Goal: Task Accomplishment & Management: Use online tool/utility

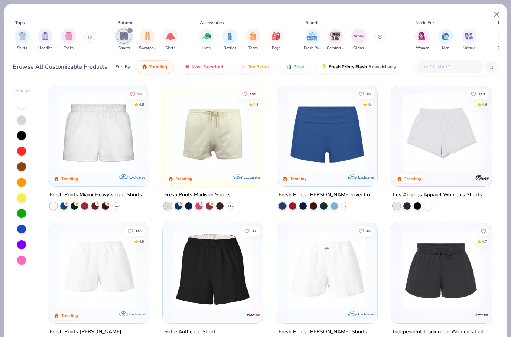
click at [497, 16] on button "Close" at bounding box center [497, 14] width 14 height 14
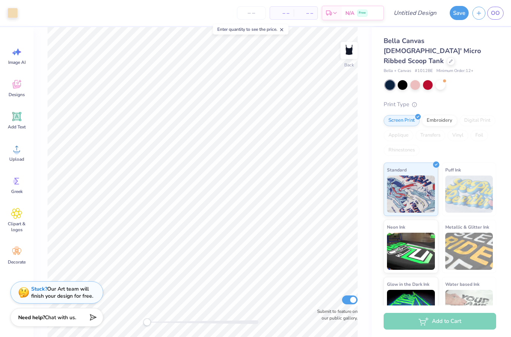
click at [497, 14] on span "OO" at bounding box center [495, 13] width 9 height 9
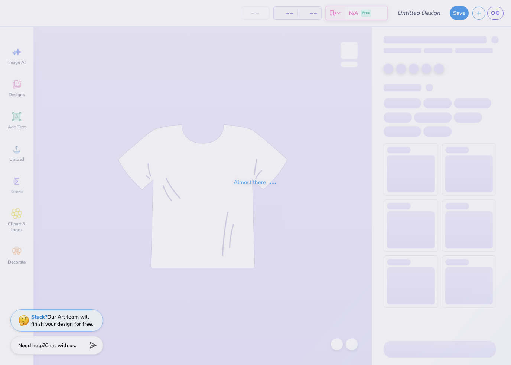
type input "Bulk Merch Tank"
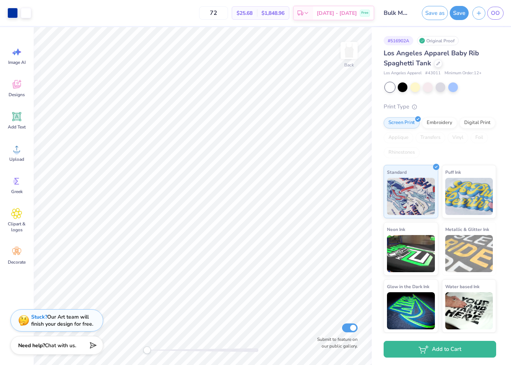
click at [226, 13] on input "72" at bounding box center [213, 12] width 29 height 13
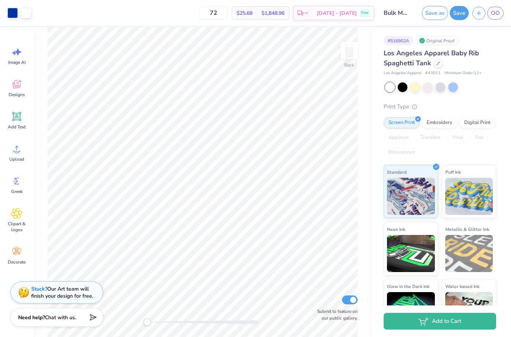
type input "7"
type input "5"
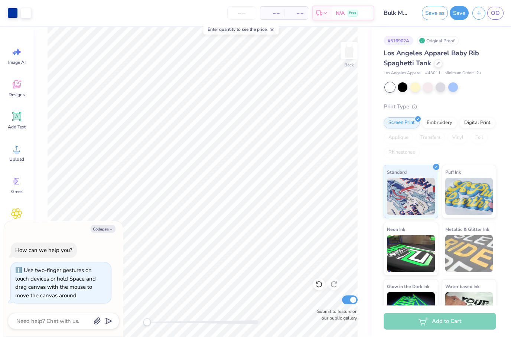
click at [105, 231] on button "Collapse" at bounding box center [103, 229] width 25 height 8
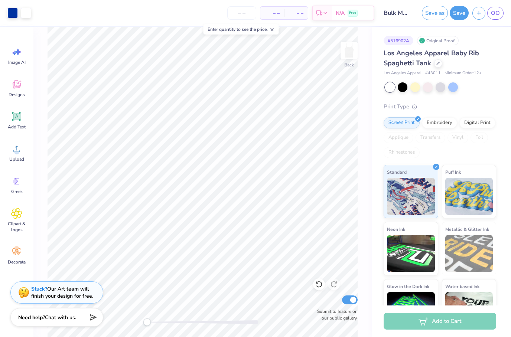
click at [18, 256] on icon at bounding box center [16, 251] width 11 height 11
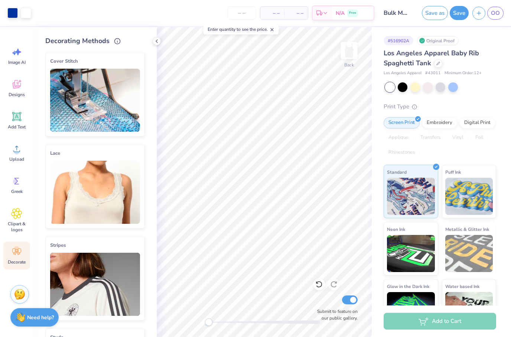
click at [106, 193] on img at bounding box center [95, 192] width 90 height 63
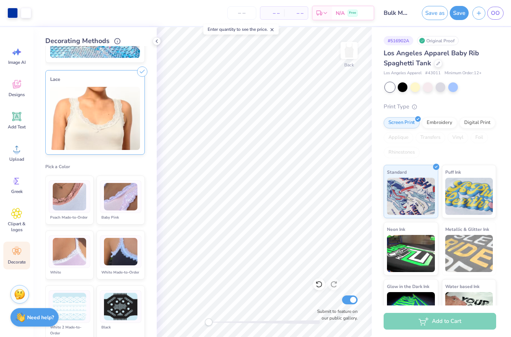
scroll to position [80, 0]
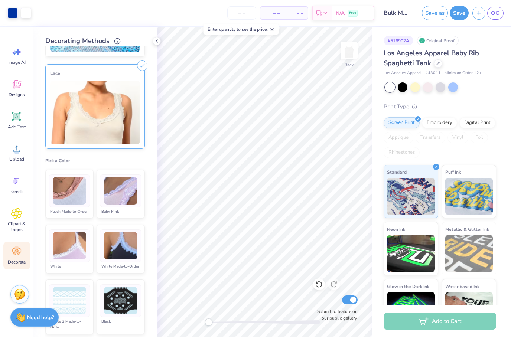
click at [76, 250] on img at bounding box center [69, 246] width 33 height 28
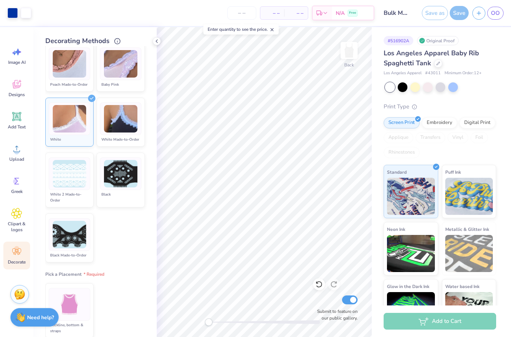
scroll to position [212, 0]
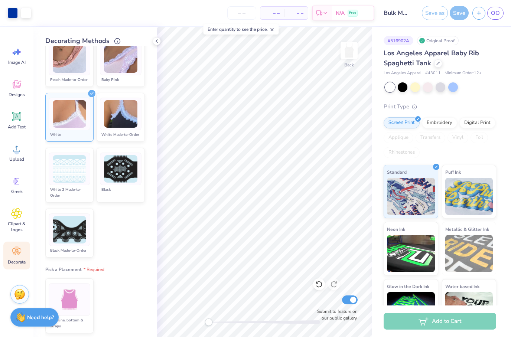
click at [79, 296] on img at bounding box center [70, 300] width 28 height 28
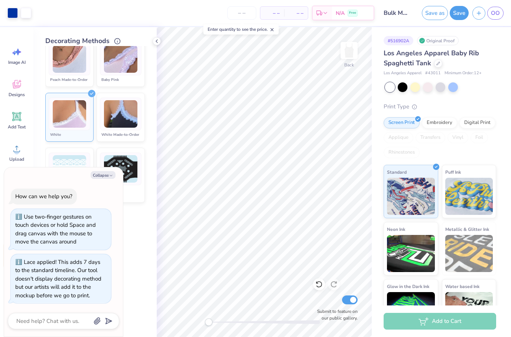
click at [104, 179] on button "Collapse" at bounding box center [103, 175] width 25 height 8
type textarea "x"
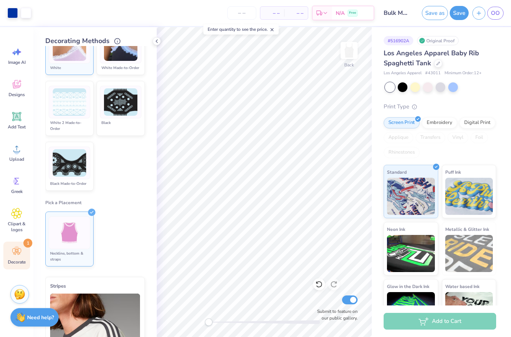
scroll to position [273, 0]
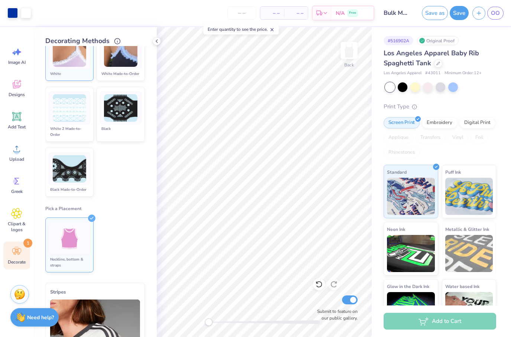
click at [159, 40] on icon at bounding box center [157, 41] width 6 height 6
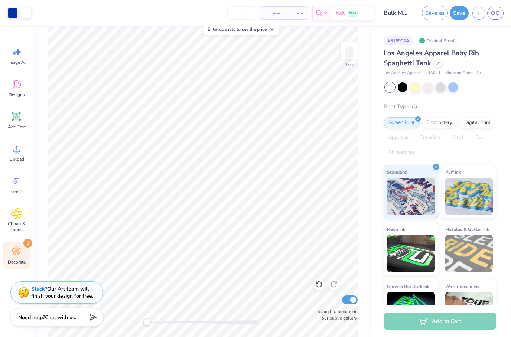
click at [244, 12] on input "number" at bounding box center [241, 12] width 29 height 13
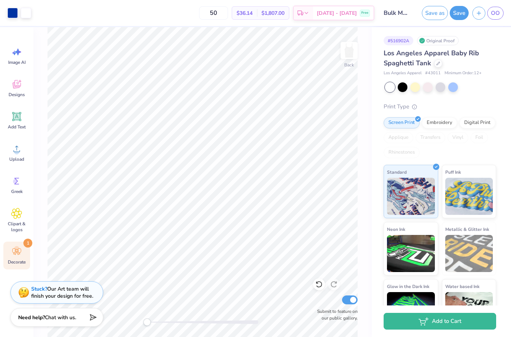
type input "5"
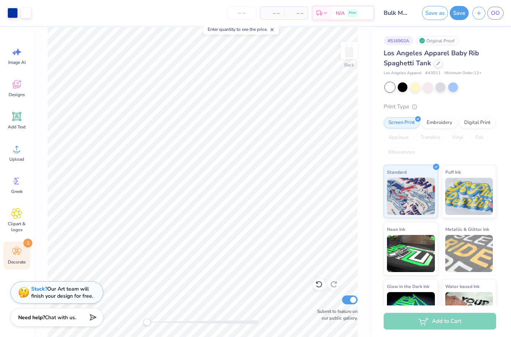
click at [20, 254] on icon at bounding box center [16, 251] width 11 height 11
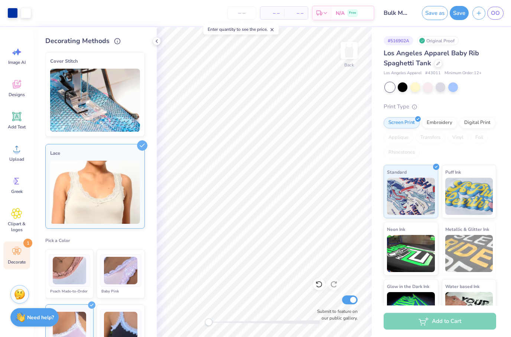
scroll to position [0, 0]
click at [143, 144] on icon at bounding box center [142, 145] width 10 height 10
click at [156, 43] on icon at bounding box center [157, 41] width 6 height 6
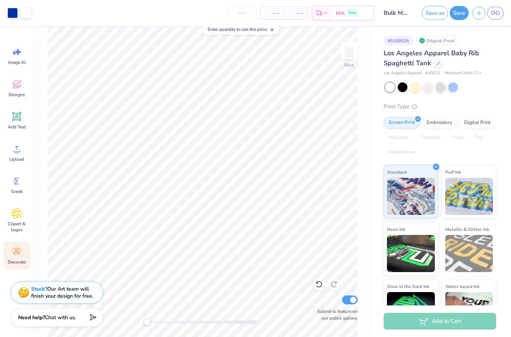
click at [461, 14] on button "Save" at bounding box center [459, 13] width 19 height 14
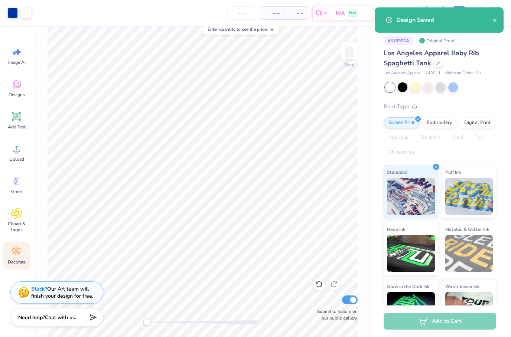
click at [493, 19] on icon "close" at bounding box center [495, 20] width 5 height 6
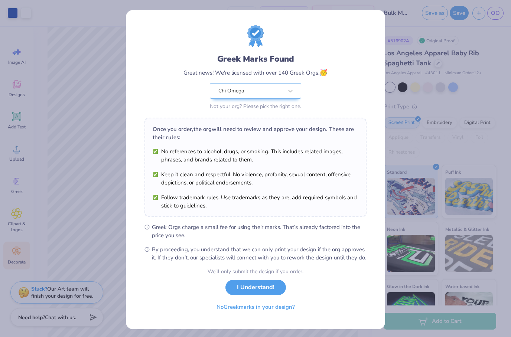
click at [272, 294] on button "I Understand!" at bounding box center [255, 287] width 61 height 15
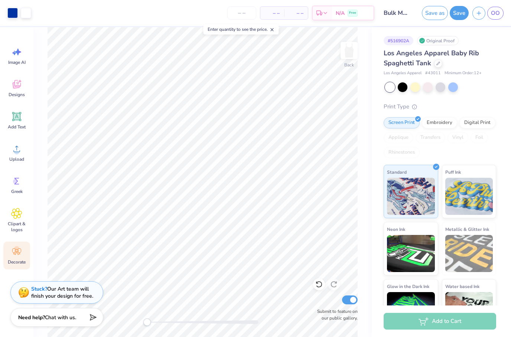
click at [480, 11] on icon "button" at bounding box center [479, 13] width 6 height 6
